Goal: Check status

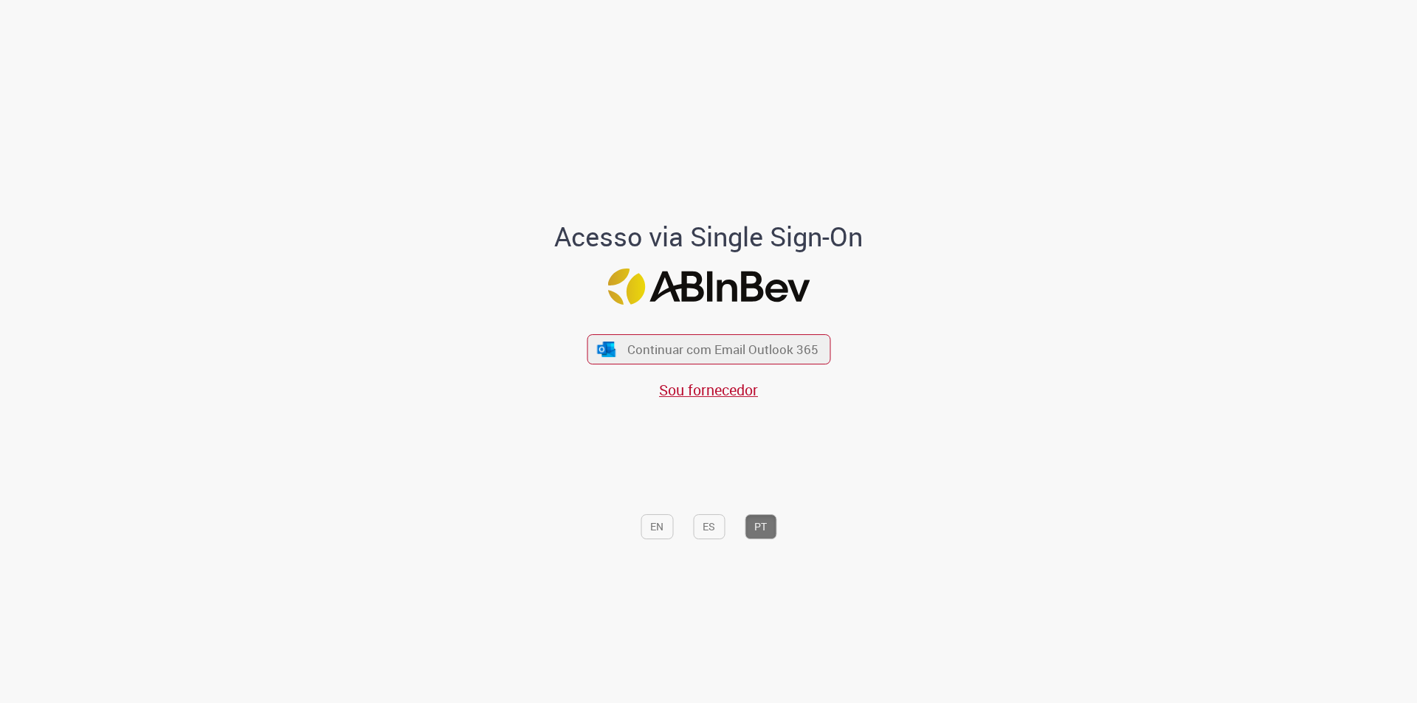
click at [741, 352] on span "Continuar com Email Outlook 365" at bounding box center [722, 350] width 191 height 17
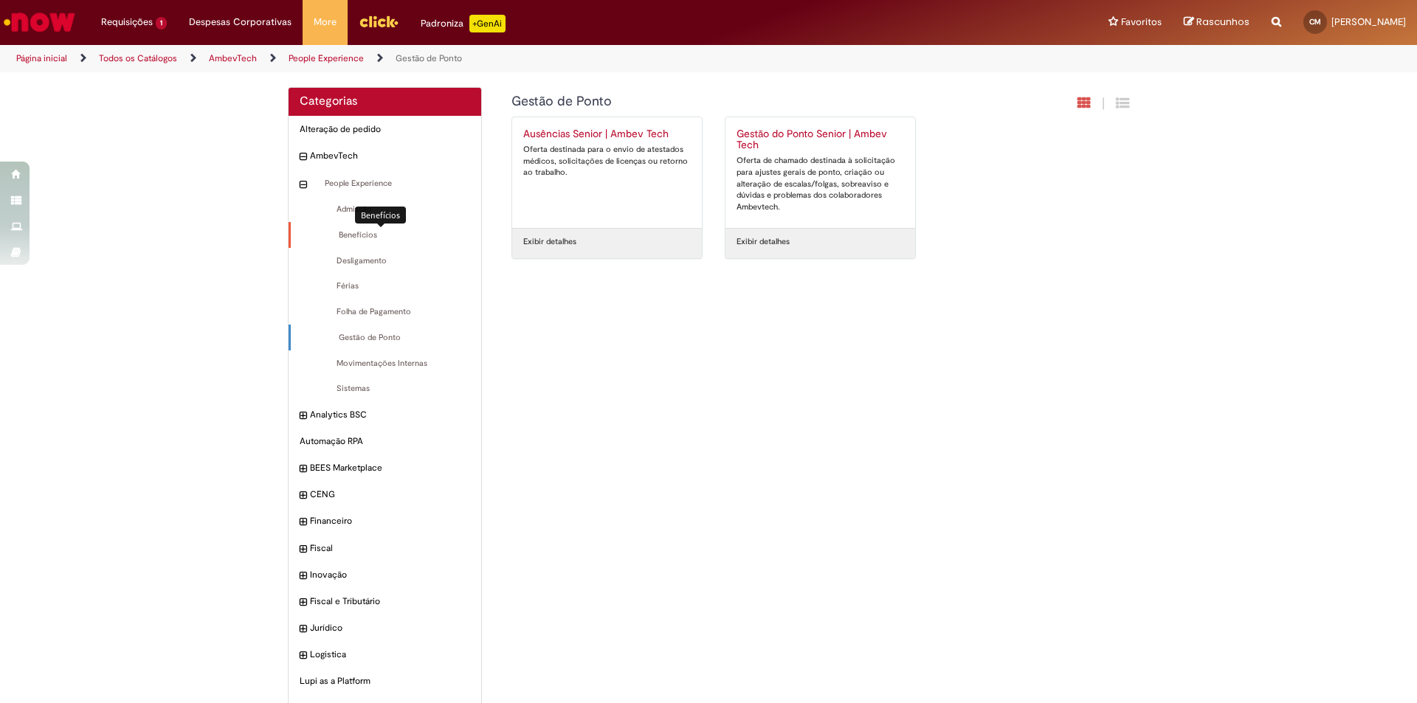
click at [354, 232] on span "Benefícios Itens" at bounding box center [386, 235] width 168 height 12
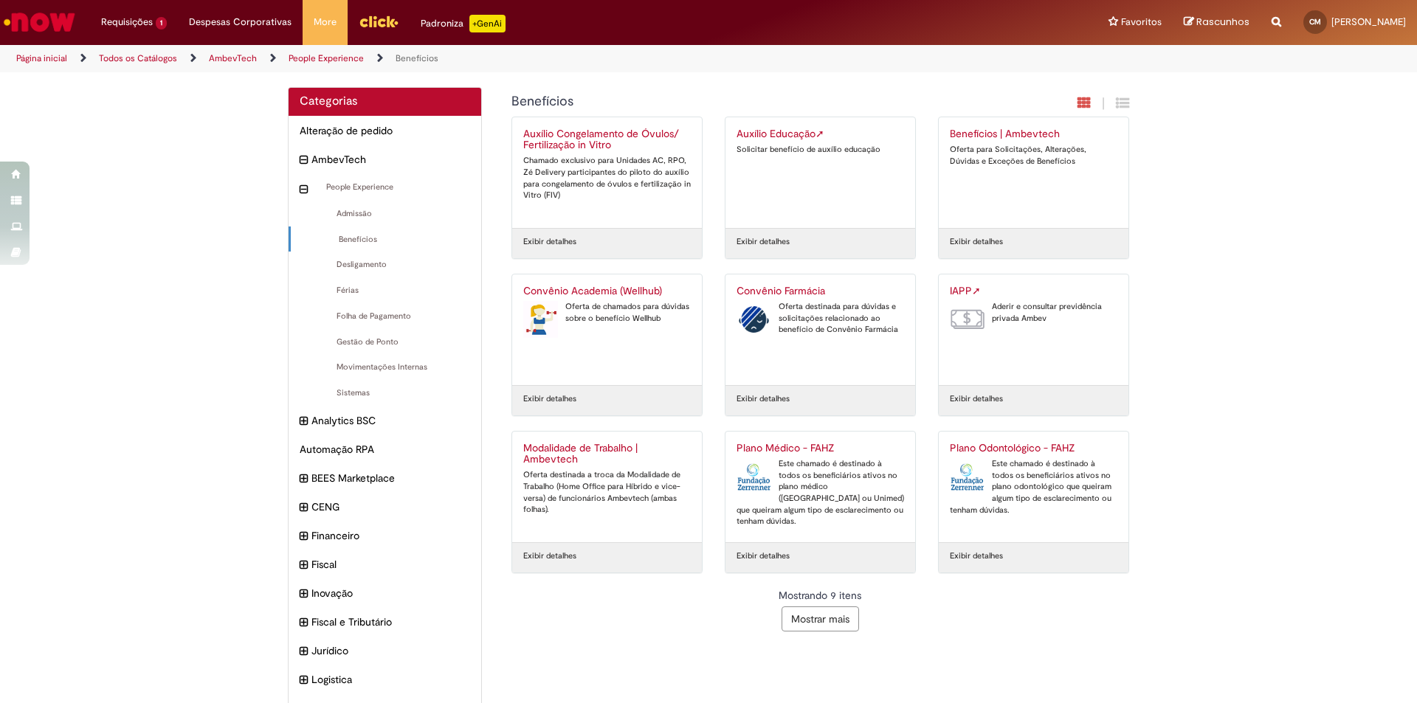
click at [818, 623] on button "Mostrar mais" at bounding box center [819, 619] width 77 height 25
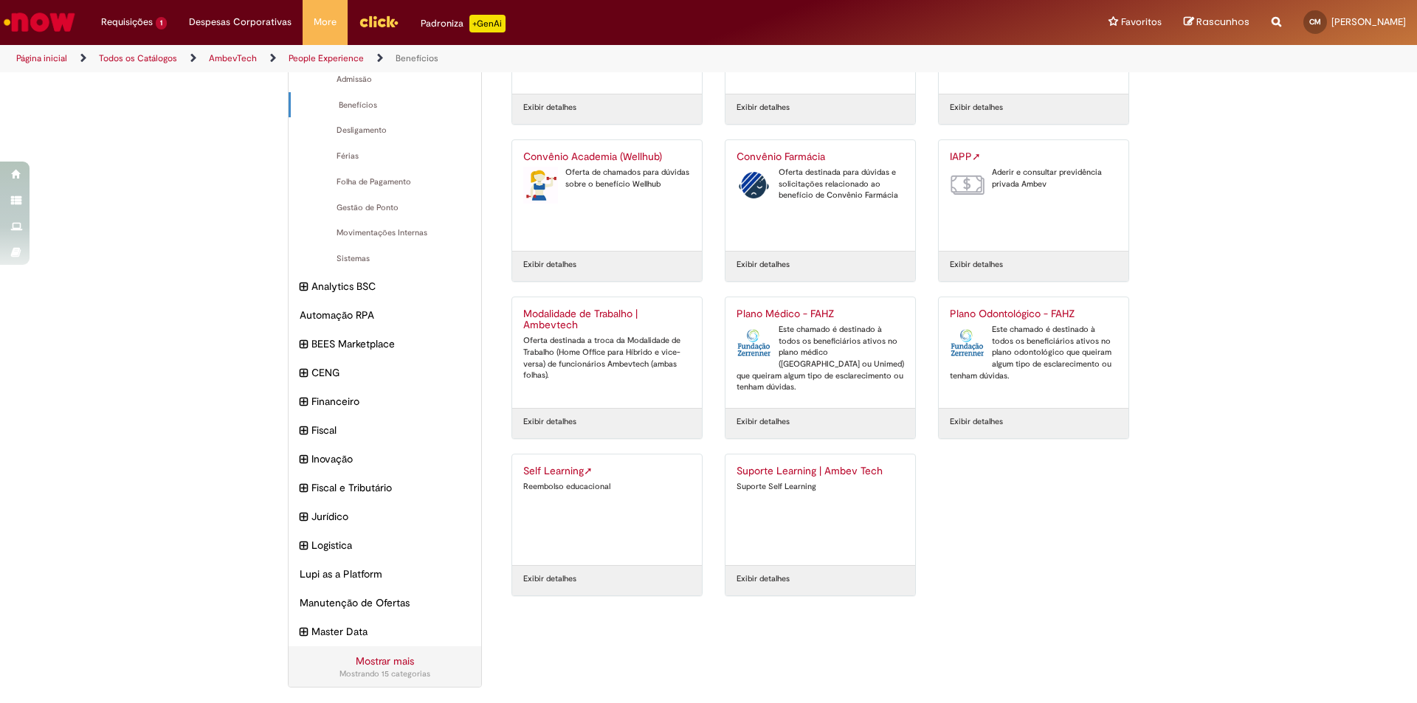
click at [618, 508] on div "Self Learning ➚ Reembolso educacional" at bounding box center [606, 510] width 167 height 89
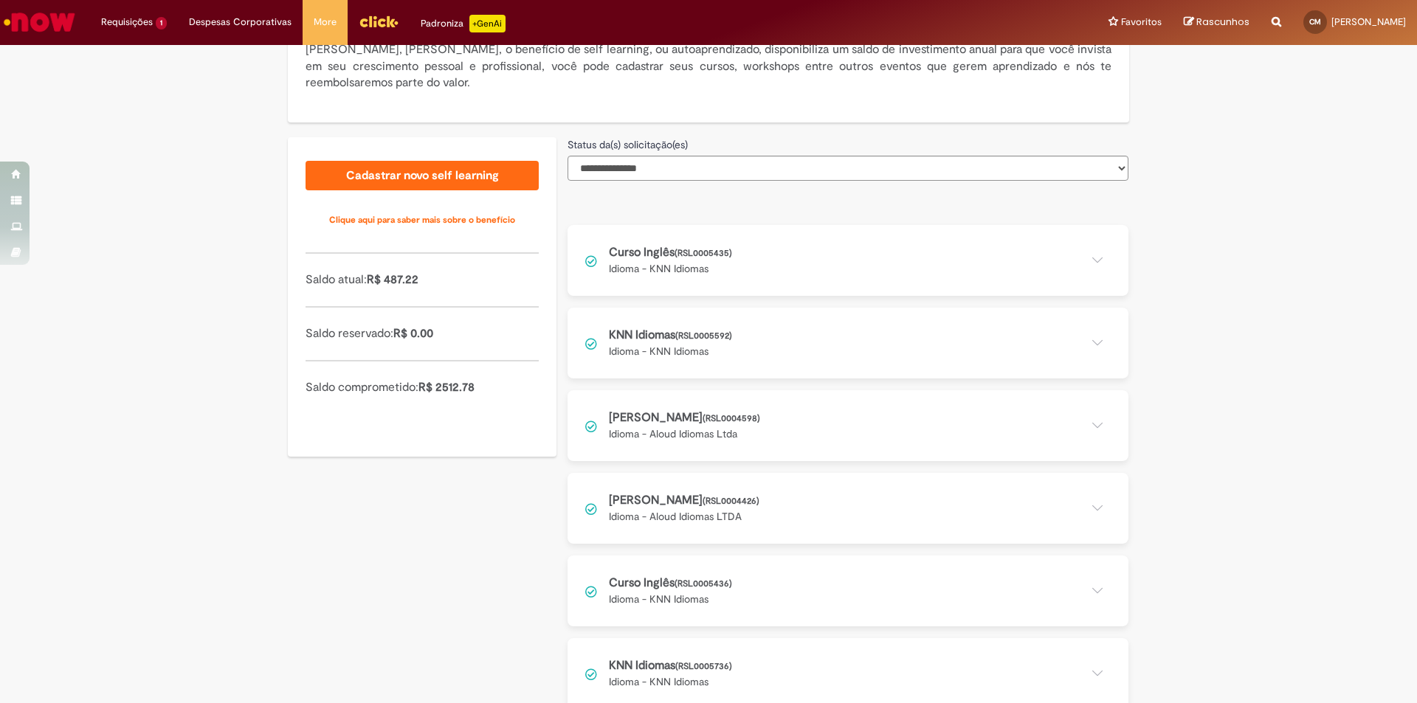
scroll to position [272, 0]
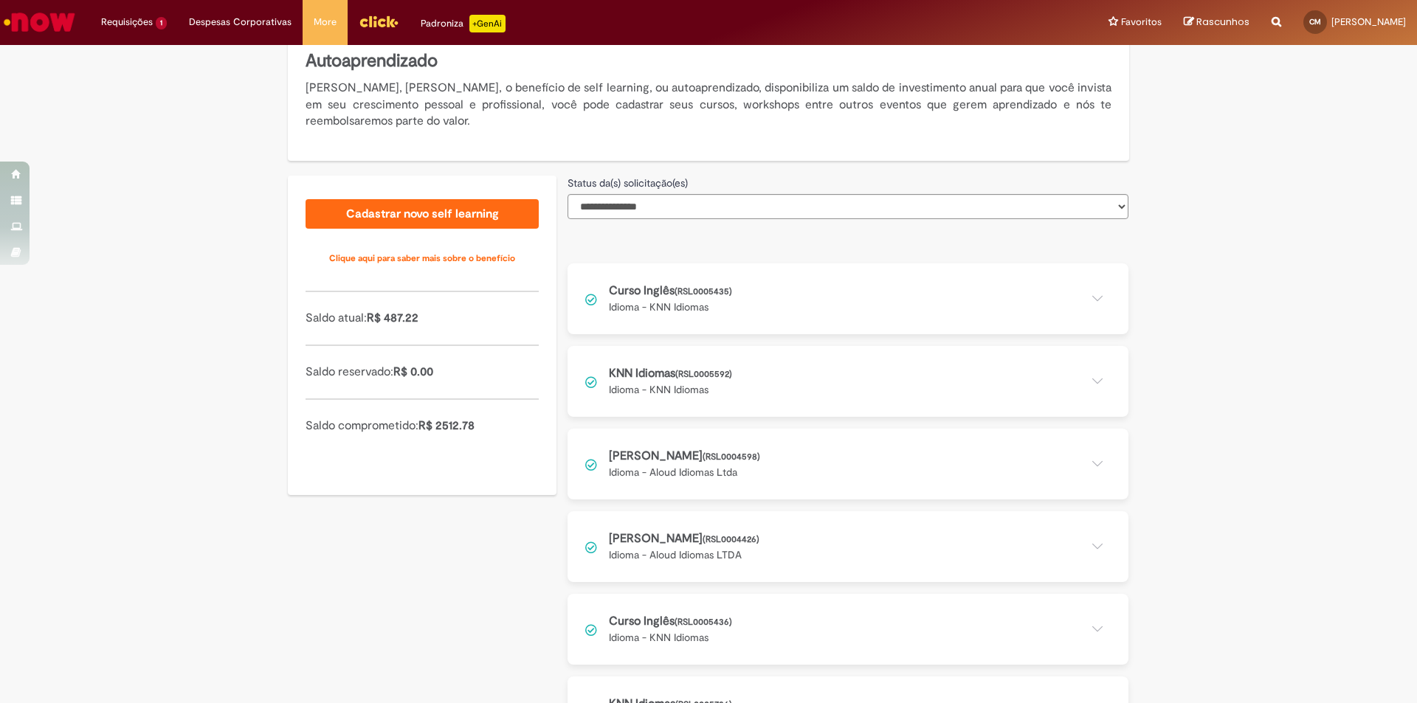
click at [745, 297] on button at bounding box center [847, 298] width 561 height 71
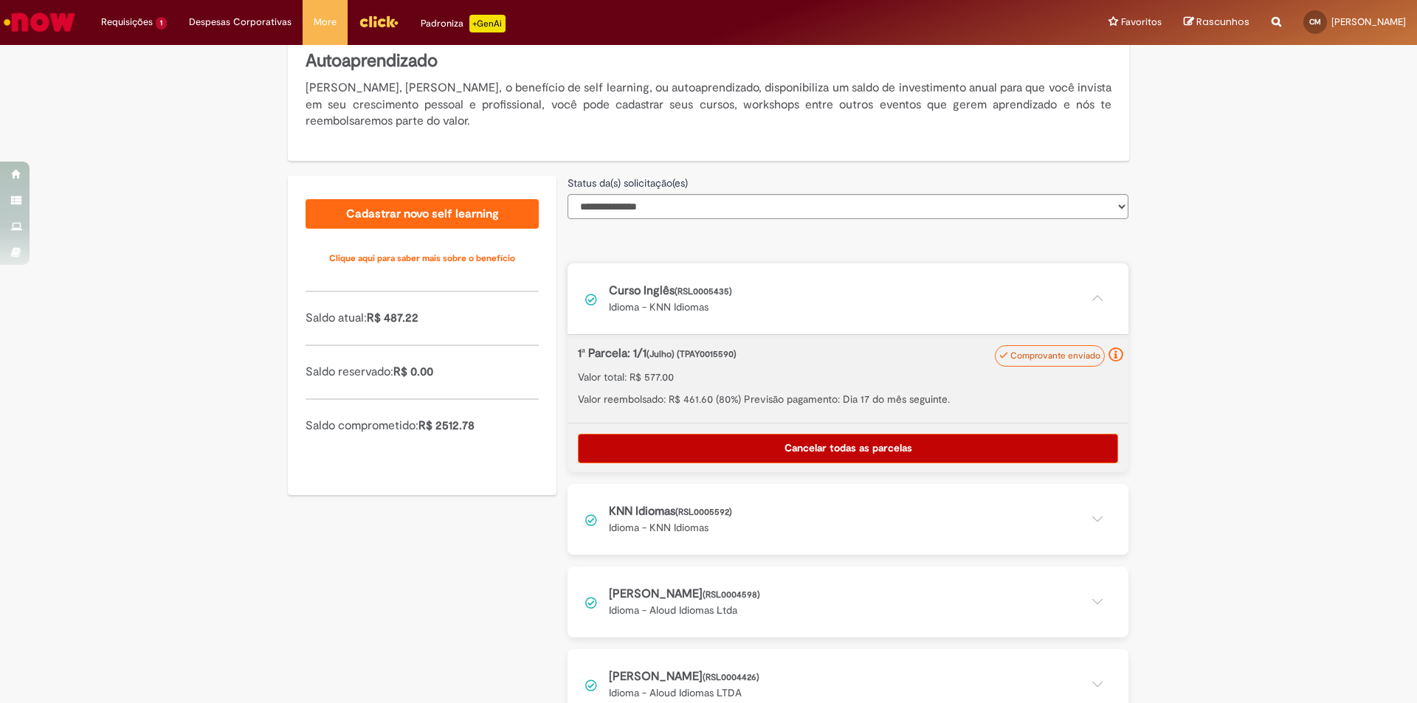
click at [745, 297] on button at bounding box center [847, 298] width 561 height 71
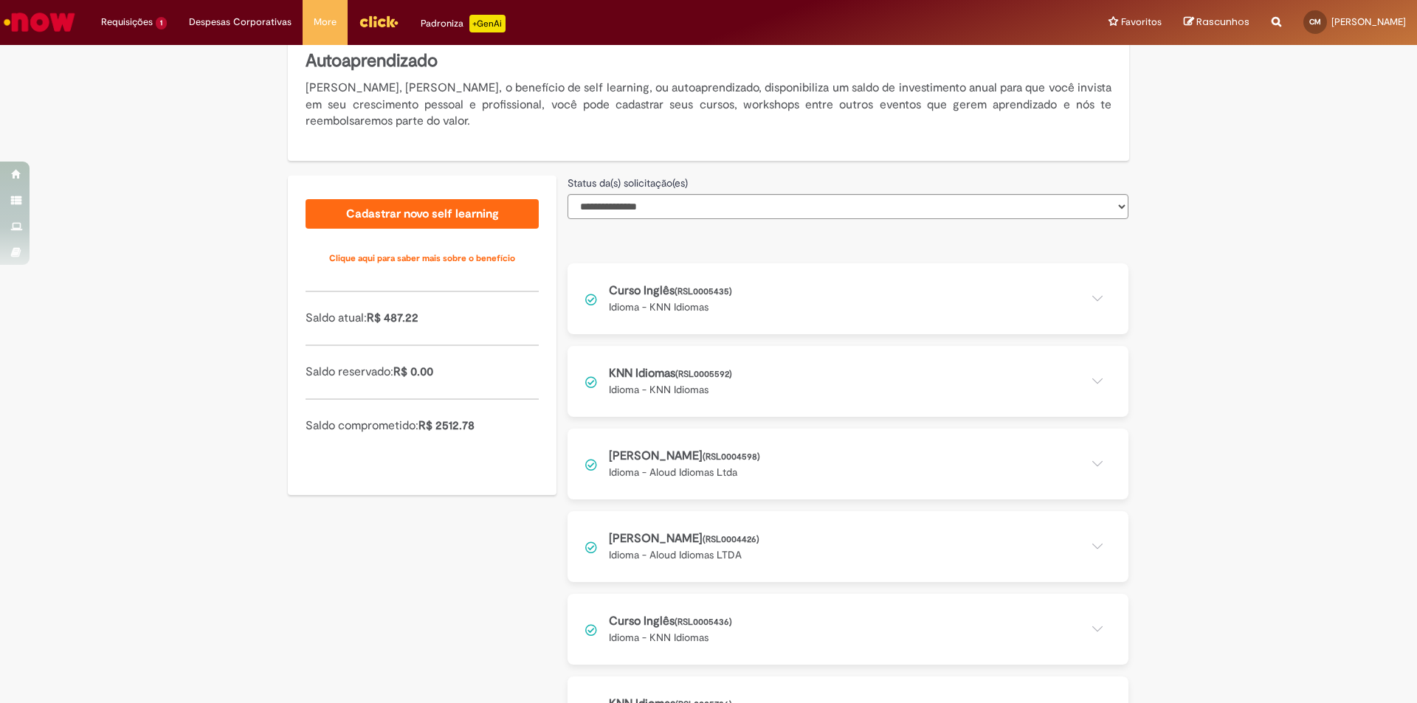
click at [694, 373] on button at bounding box center [847, 381] width 561 height 71
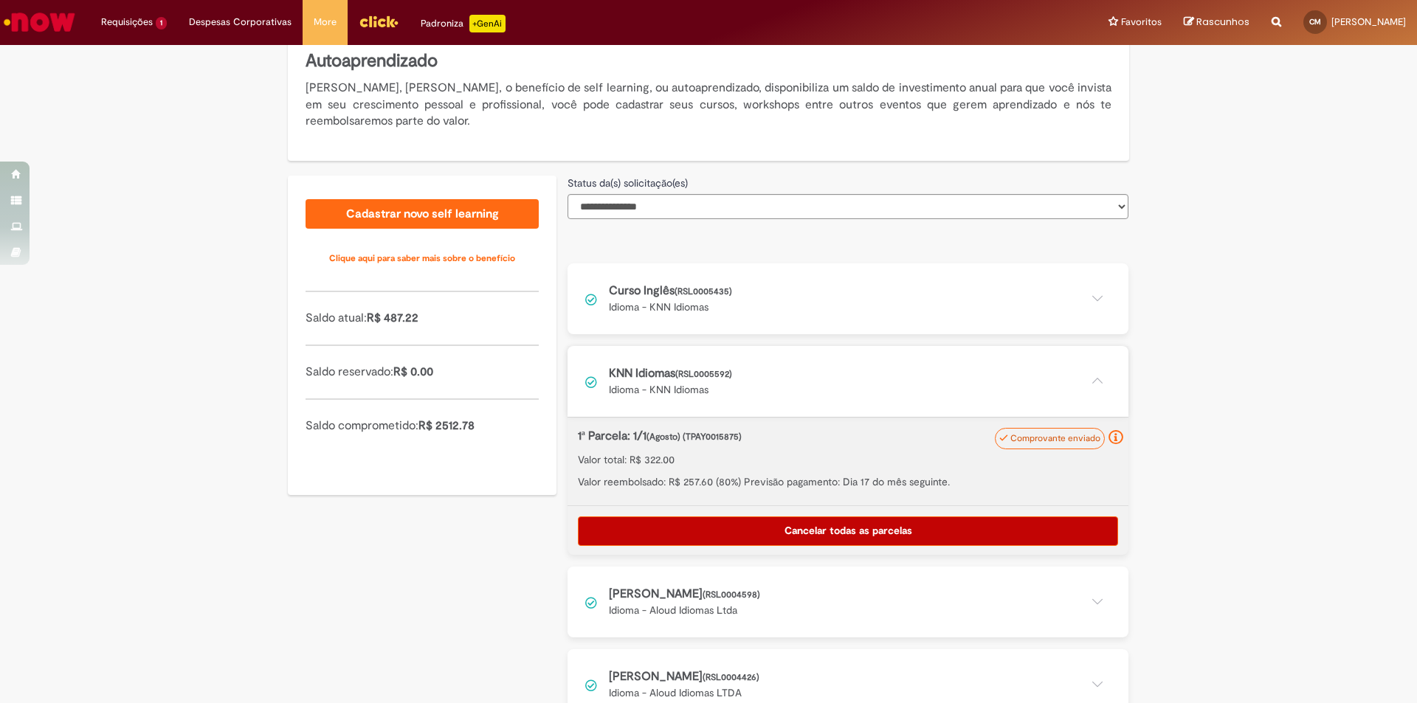
click at [694, 373] on button at bounding box center [847, 381] width 561 height 71
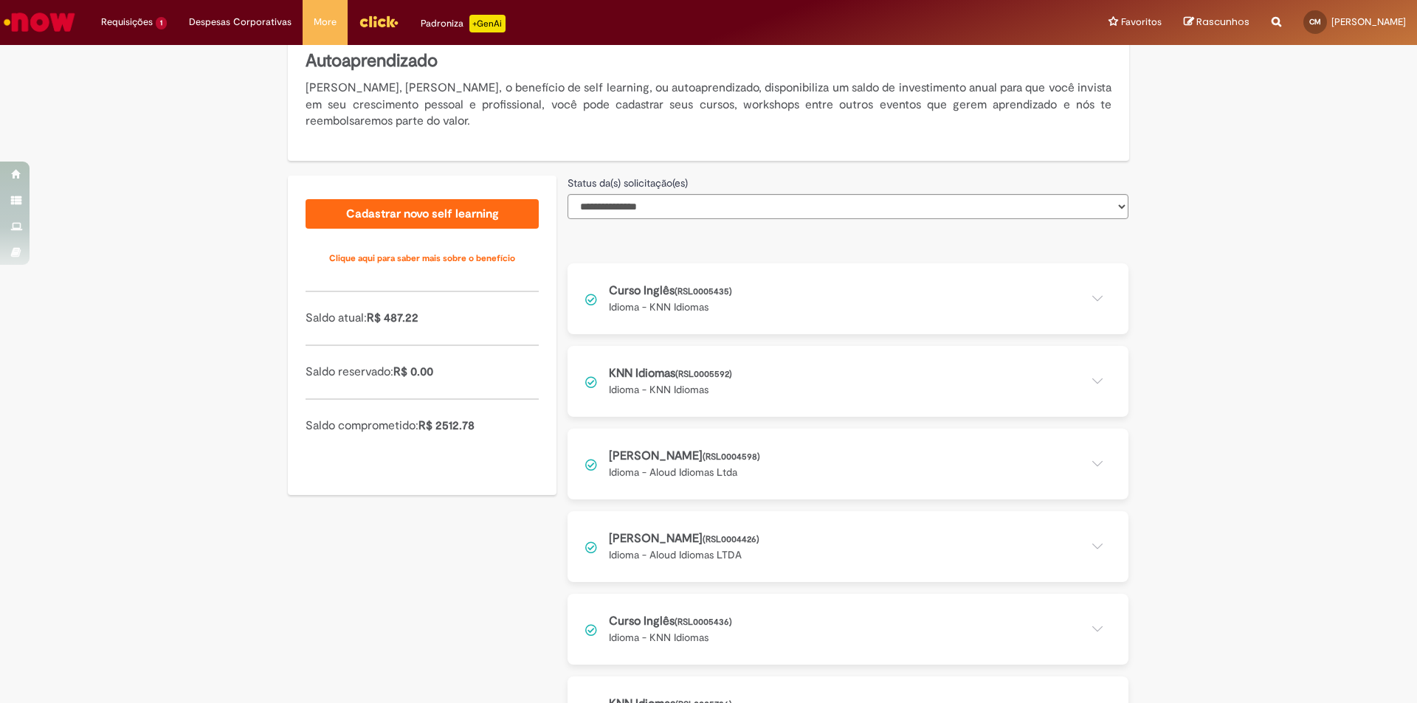
click at [684, 474] on button at bounding box center [847, 464] width 561 height 71
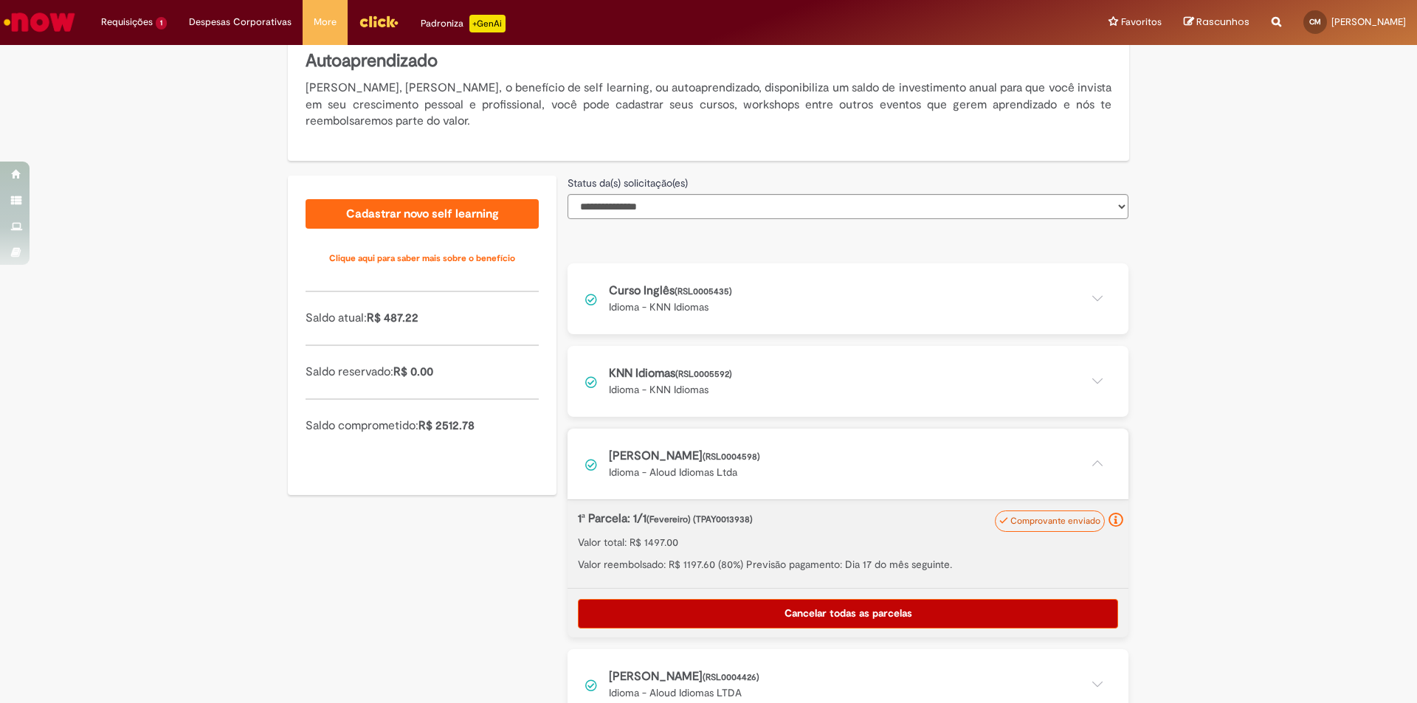
click at [684, 474] on button at bounding box center [847, 464] width 561 height 71
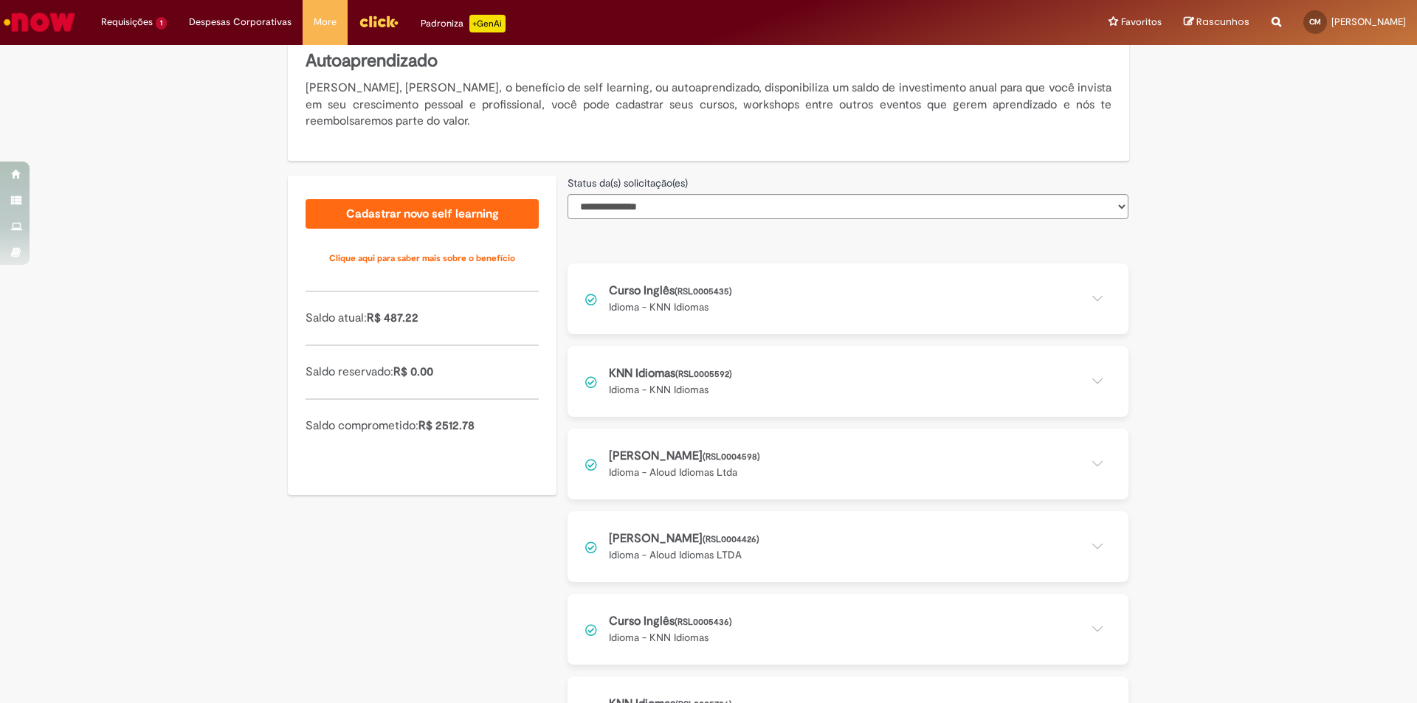
click at [691, 573] on button at bounding box center [847, 546] width 561 height 71
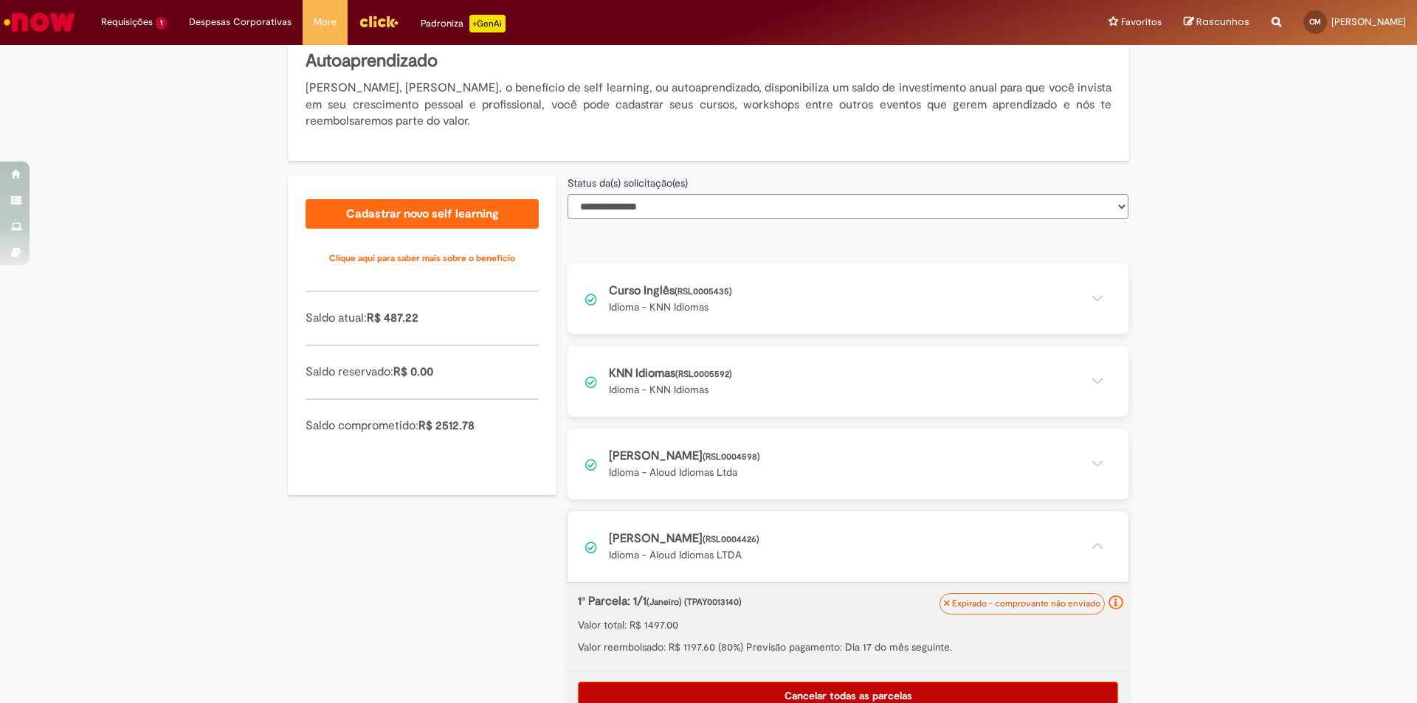
click at [691, 568] on button at bounding box center [847, 546] width 561 height 71
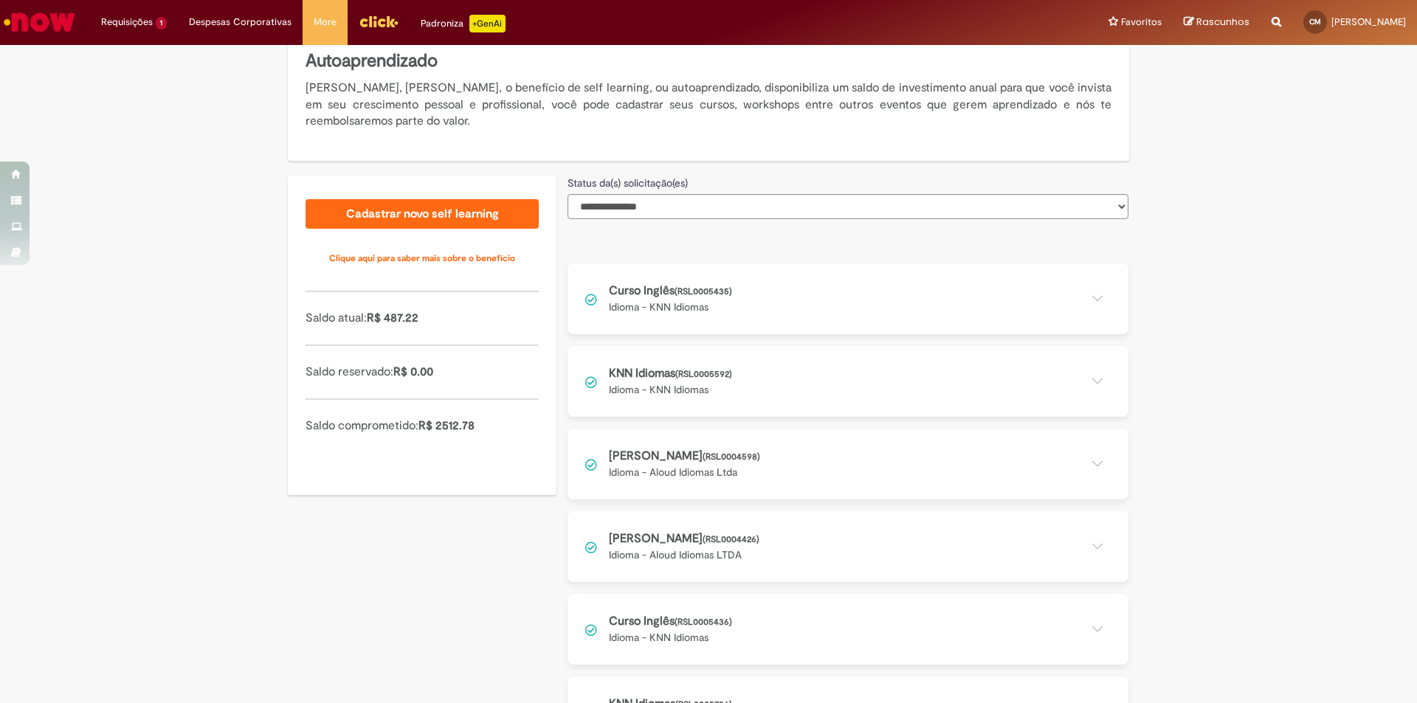
scroll to position [493, 0]
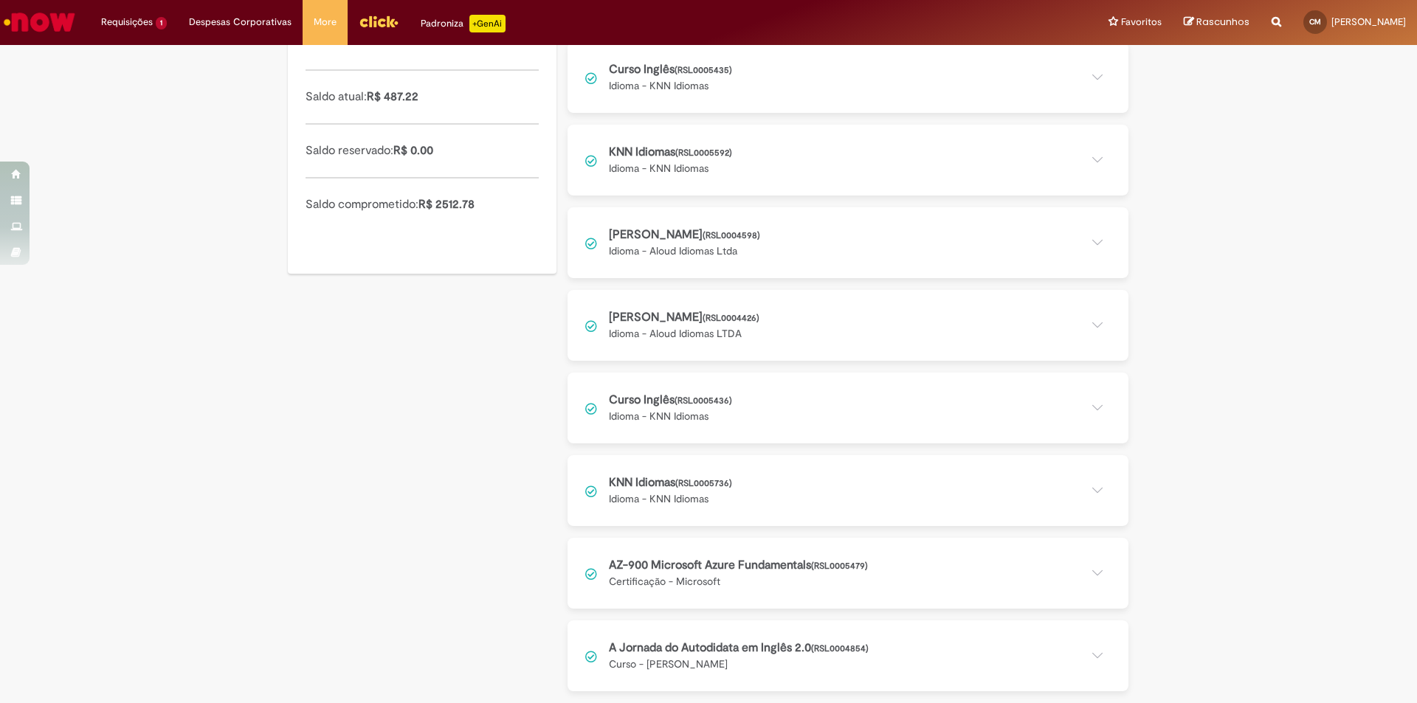
click at [733, 412] on button at bounding box center [847, 408] width 561 height 71
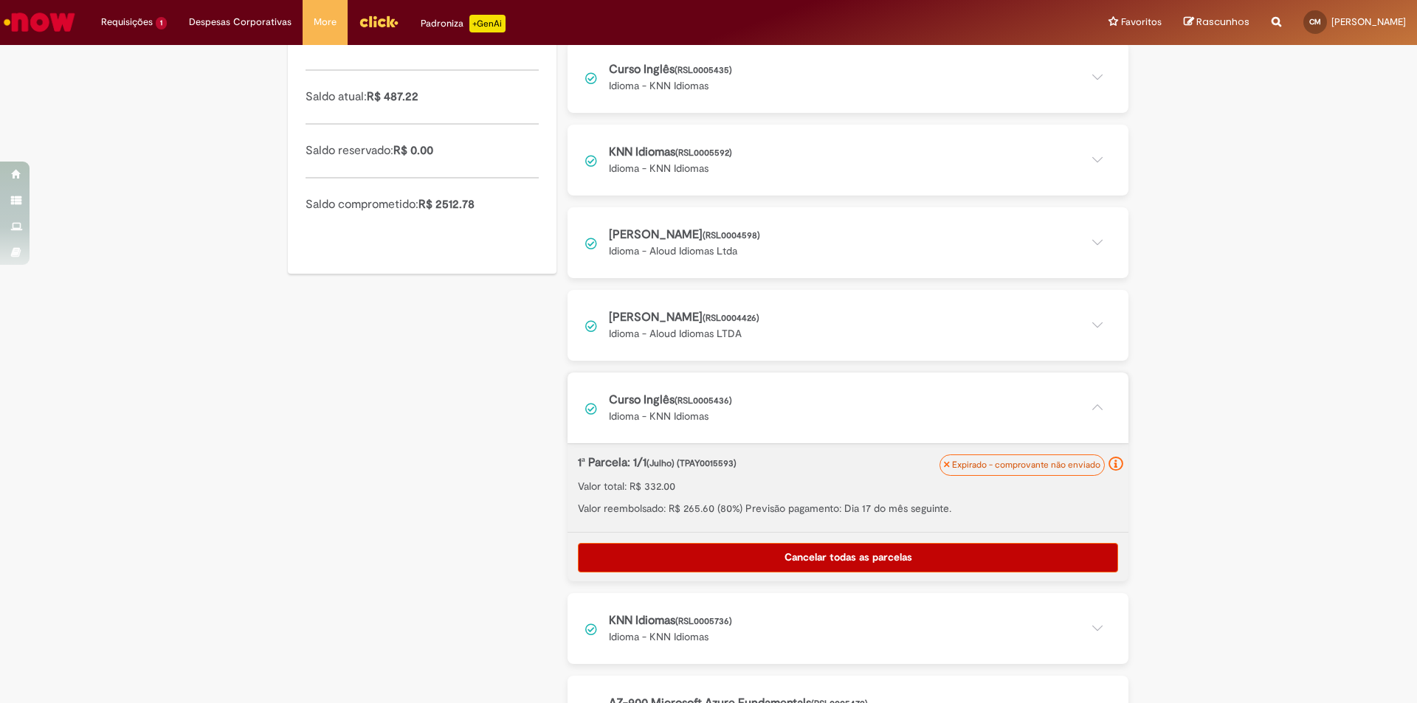
click at [733, 412] on button at bounding box center [847, 408] width 561 height 71
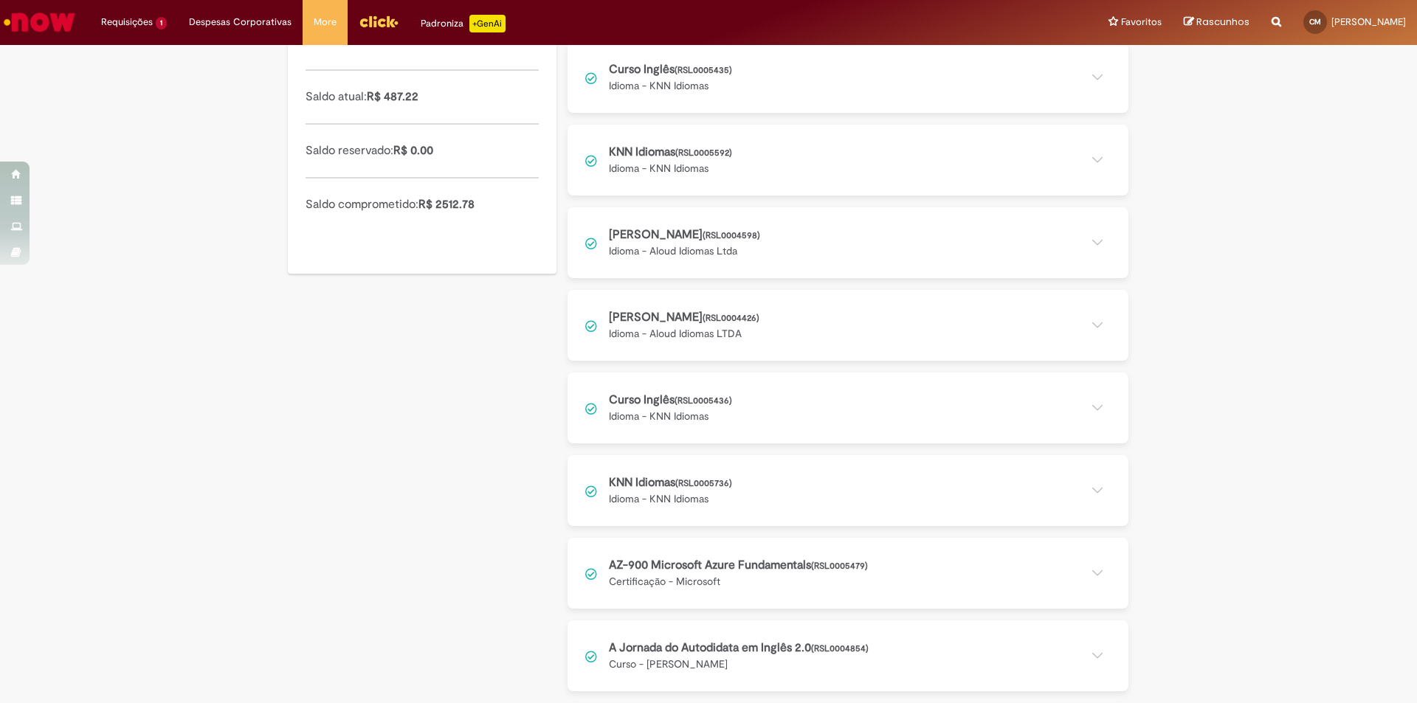
click at [702, 507] on button at bounding box center [847, 490] width 561 height 71
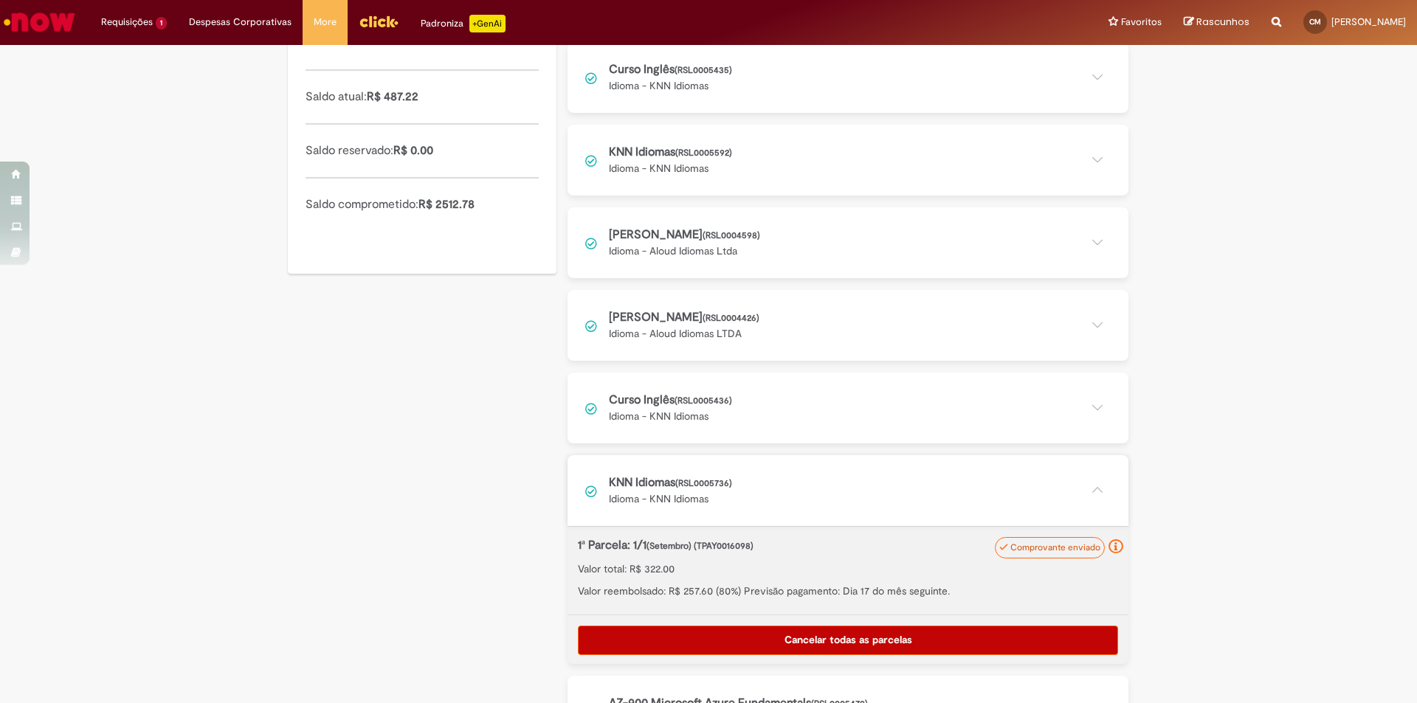
click at [734, 471] on button at bounding box center [847, 490] width 561 height 71
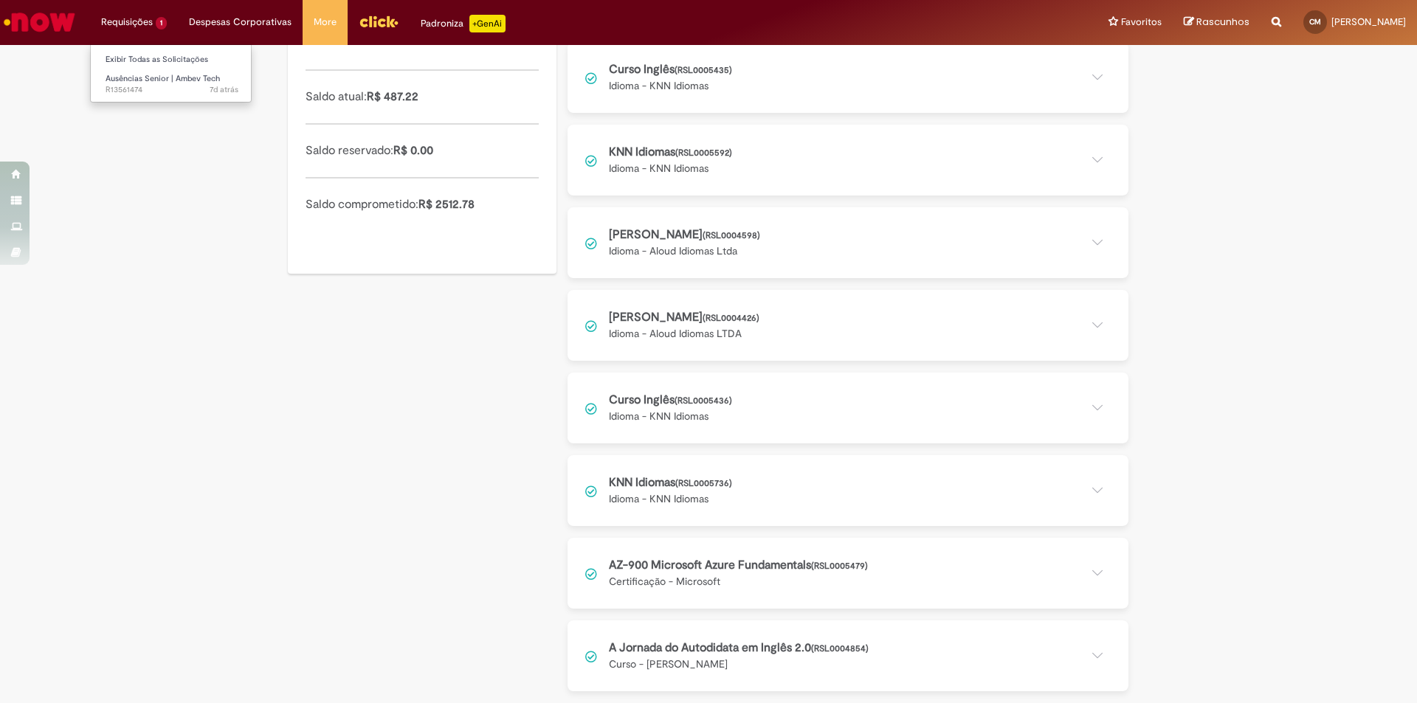
click at [121, 25] on li "Requisições 1 Exibir Todas as Solicitações Ausências Senior | Ambev Tech 7d atr…" at bounding box center [134, 22] width 88 height 44
click at [140, 63] on link "Exibir Todas as Solicitações" at bounding box center [172, 60] width 162 height 16
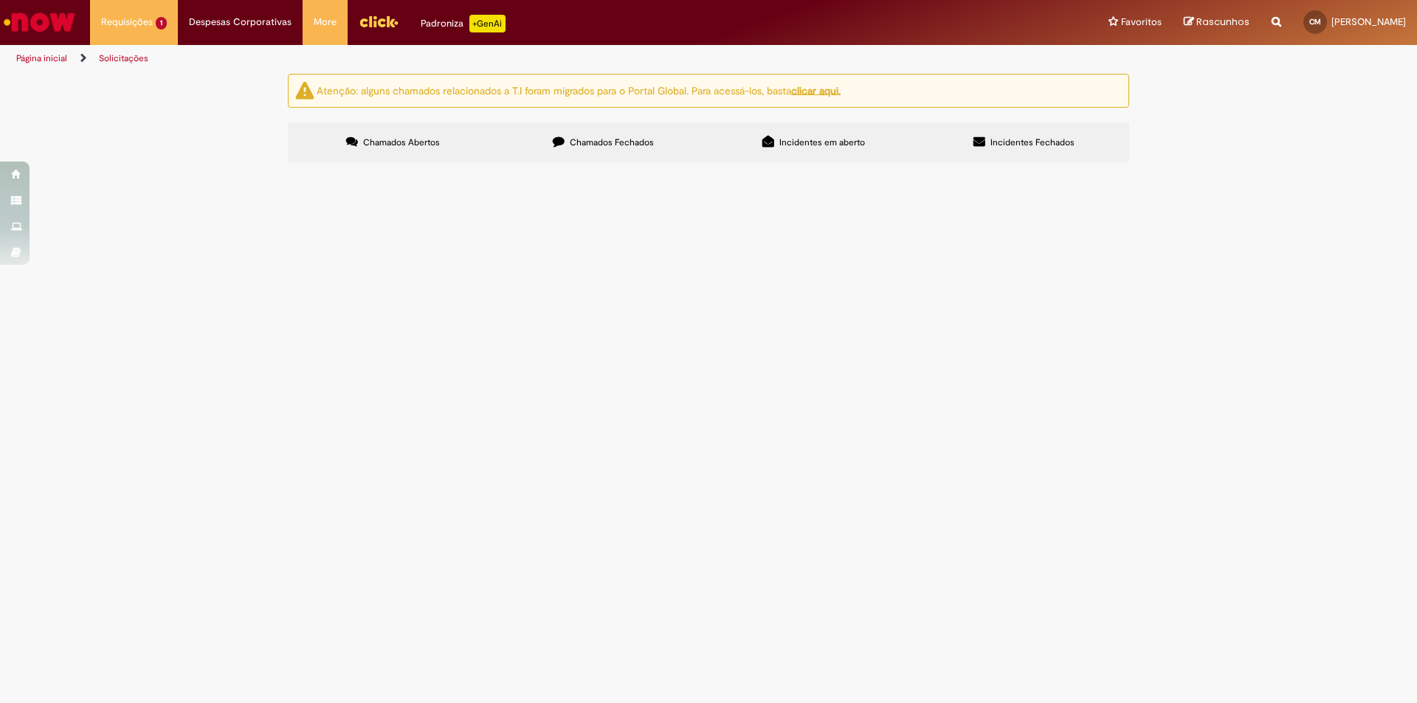
click at [0, 0] on span "Ausências Senior | Ambev Tech" at bounding box center [0, 0] width 0 height 0
click at [0, 0] on td "Em Tratamento" at bounding box center [0, 0] width 0 height 0
click at [0, 0] on span "Em Tratamento" at bounding box center [0, 0] width 0 height 0
